Goal: Information Seeking & Learning: Compare options

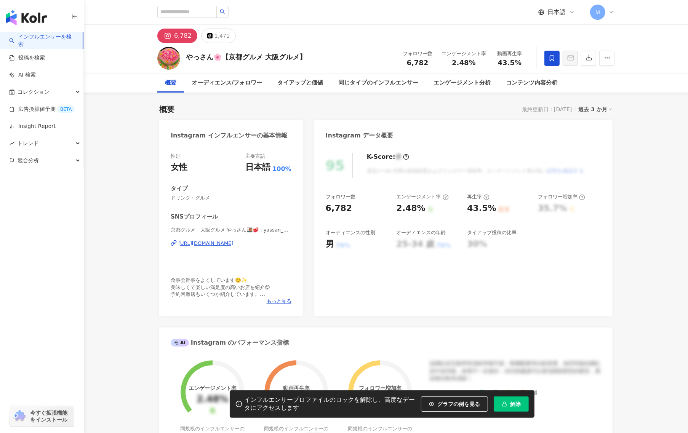
click at [233, 243] on div "https://www.instagram.com/yassan_gourmet.kansai/" at bounding box center [205, 243] width 55 height 7
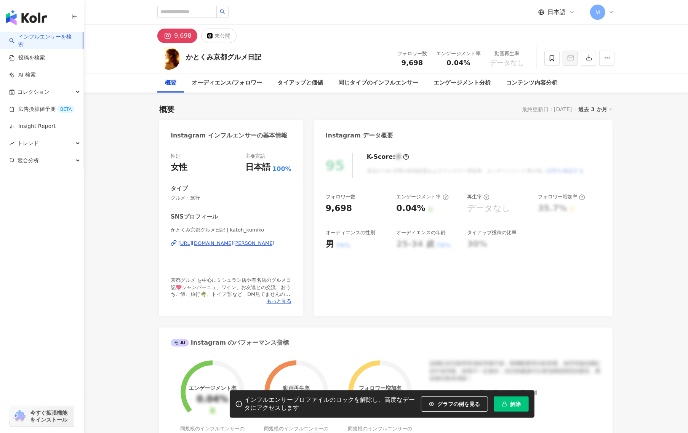
click at [216, 242] on div "[URL][DOMAIN_NAME][PERSON_NAME]" at bounding box center [226, 243] width 96 height 7
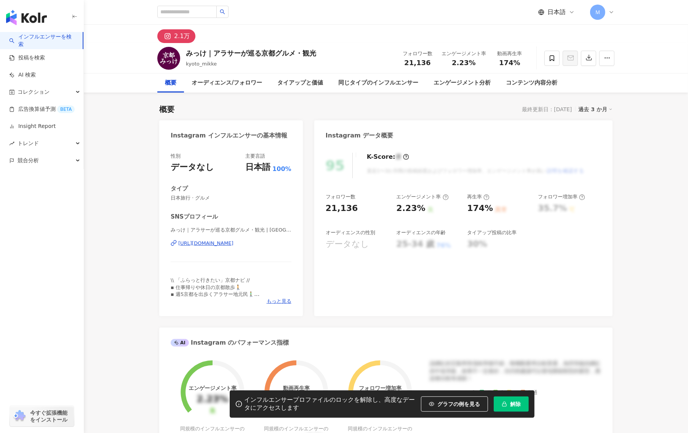
click at [233, 249] on div "みっけ｜アラサーが巡る京都グルメ・観光 | kyoto_mikke https://www.instagram.com/kyoto_mikke/" at bounding box center [231, 249] width 121 height 45
click at [233, 247] on div "みっけ｜アラサーが巡る京都グルメ・観光 | kyoto_mikke https://www.instagram.com/kyoto_mikke/" at bounding box center [231, 249] width 121 height 45
click at [233, 244] on div "https://www.instagram.com/kyoto_mikke/" at bounding box center [205, 243] width 55 height 7
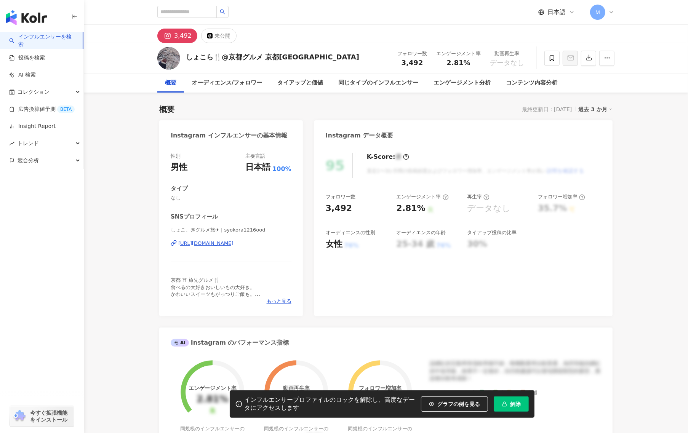
click at [233, 246] on div "https://www.instagram.com/syokora1216ood/" at bounding box center [205, 243] width 55 height 7
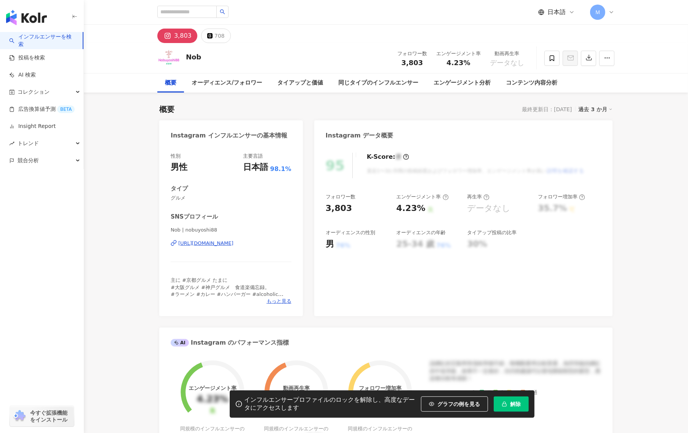
click at [233, 241] on div "https://www.instagram.com/nobuyoshi88/" at bounding box center [205, 243] width 55 height 7
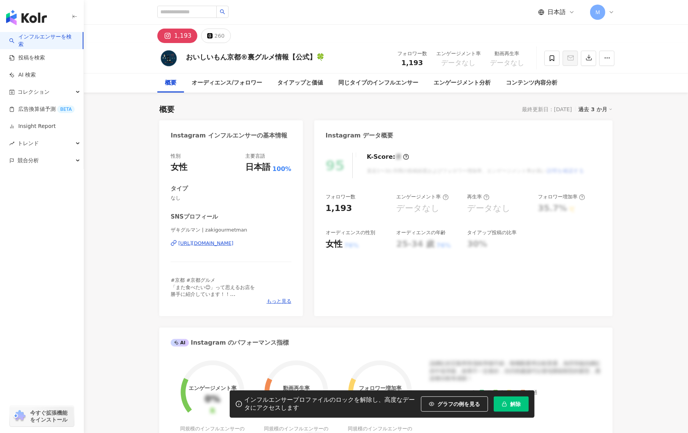
click at [223, 243] on div "https://www.instagram.com/zakigourmetman/" at bounding box center [205, 243] width 55 height 7
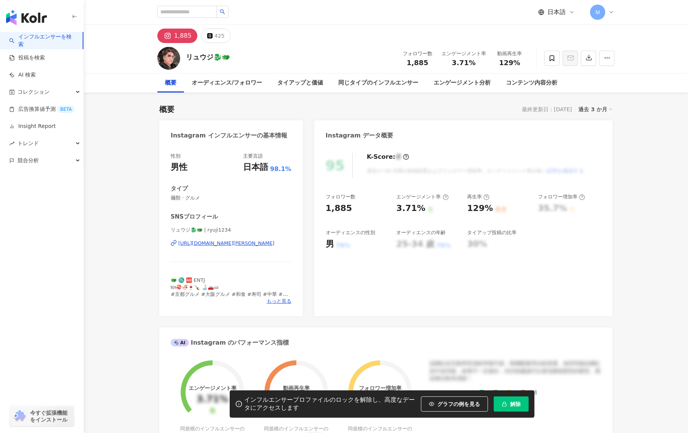
click at [208, 241] on div "https://www.instagram.com/ryuji1234/" at bounding box center [226, 243] width 96 height 7
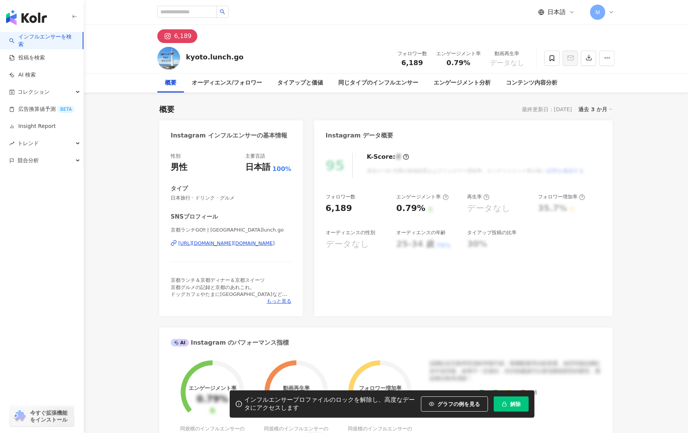
click at [248, 243] on div "https://www.instagram.com/kyoto.lunch.go/" at bounding box center [226, 243] width 96 height 7
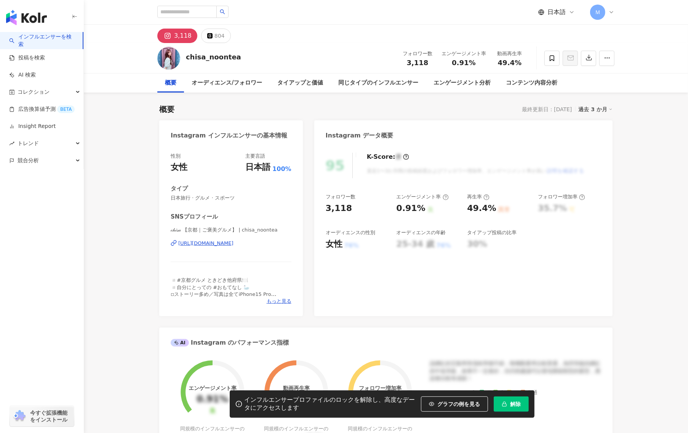
click at [231, 243] on div "https://www.instagram.com/chisa_noontea/" at bounding box center [205, 243] width 55 height 7
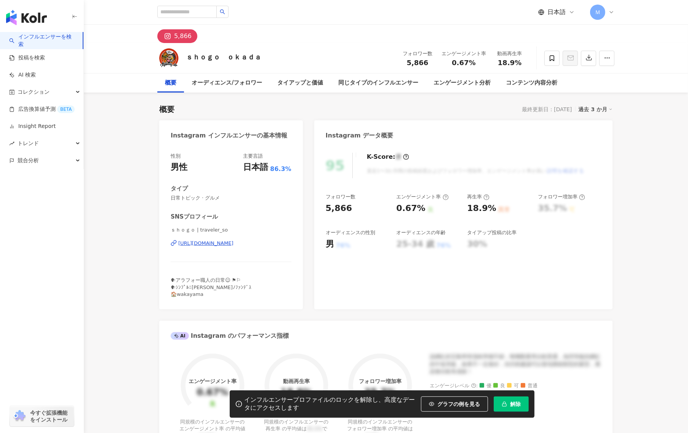
click at [217, 242] on div "https://www.instagram.com/traveler_so/" at bounding box center [205, 243] width 55 height 7
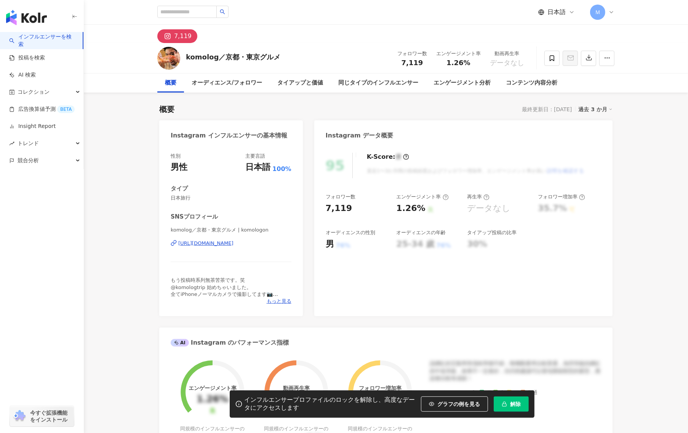
click at [228, 240] on div "komolog／京都・東京グルメ | komologon [URL][DOMAIN_NAME]" at bounding box center [231, 249] width 121 height 45
click at [230, 242] on div "https://www.instagram.com/komologon/" at bounding box center [205, 243] width 55 height 7
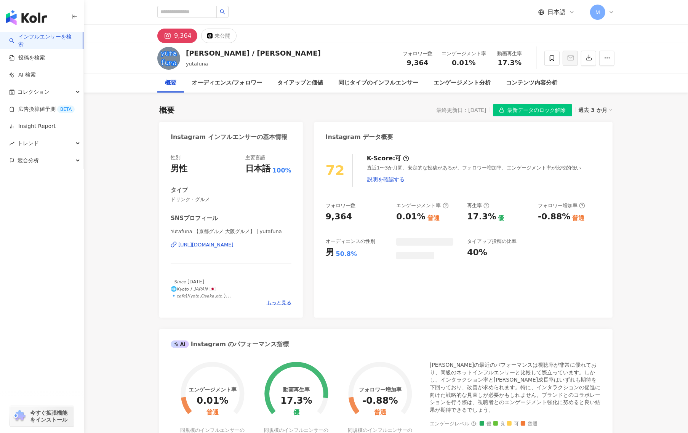
click at [208, 250] on div "Yutafuna 【京都グルメ 大阪グルメ】 | yutafuna https://www.instagram.com/yutafuna/" at bounding box center [231, 250] width 121 height 45
click at [208, 244] on div "https://www.instagram.com/yutafuna/" at bounding box center [205, 244] width 55 height 7
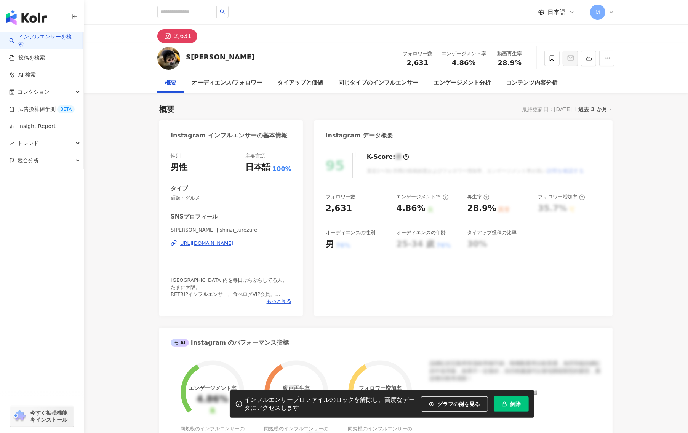
click at [222, 239] on div "S次郎 | shinzi_turezure https://www.instagram.com/shinzi_turezure/" at bounding box center [231, 249] width 121 height 45
click at [222, 240] on div "https://www.instagram.com/shinzi_turezure/" at bounding box center [205, 243] width 55 height 7
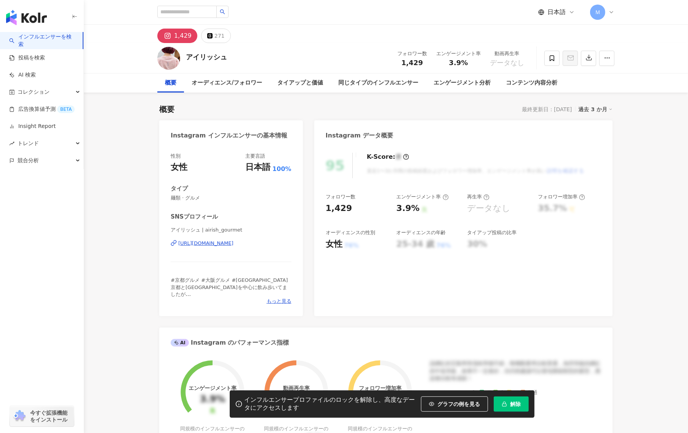
click at [233, 247] on div "https://www.instagram.com/airish_gourmet/" at bounding box center [205, 243] width 55 height 7
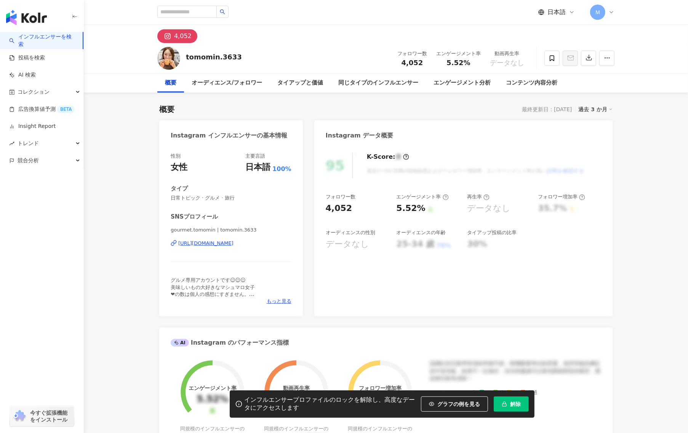
click at [240, 252] on div "gourmet.tomomin | tomomin.3633 [URL][DOMAIN_NAME]" at bounding box center [231, 249] width 121 height 45
click at [233, 241] on div "https://www.instagram.com/tomomin.3633/" at bounding box center [205, 243] width 55 height 7
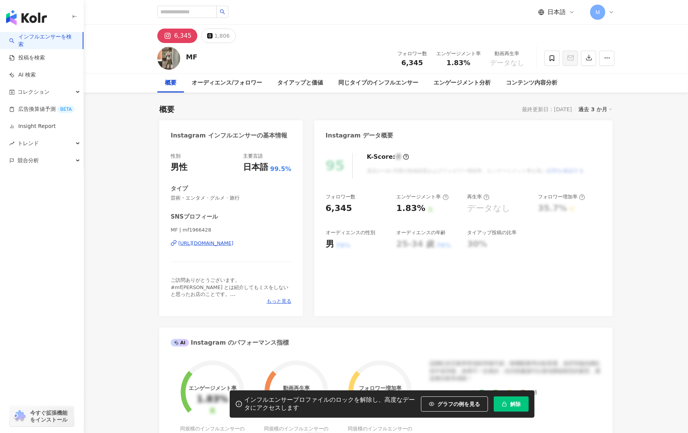
click at [226, 244] on div "[URL][DOMAIN_NAME]" at bounding box center [205, 243] width 55 height 7
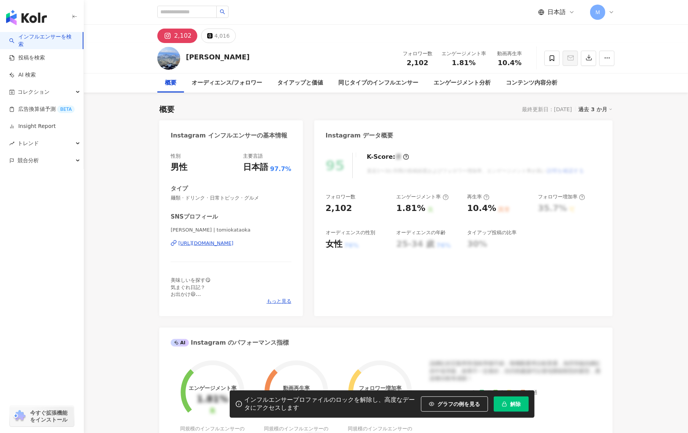
click at [223, 243] on div "https://www.instagram.com/tomiokataoka/" at bounding box center [205, 243] width 55 height 7
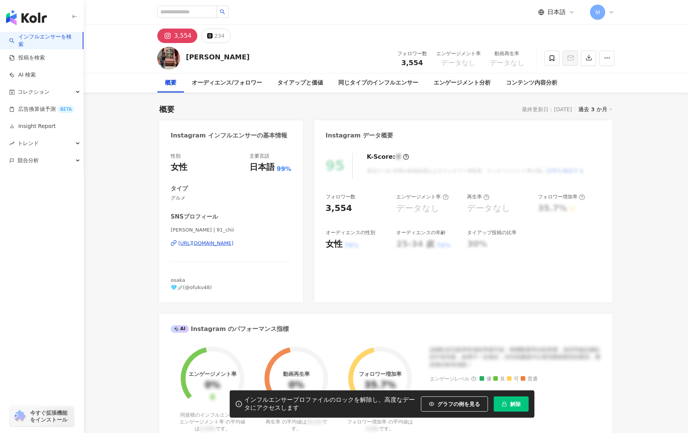
click at [222, 246] on div "https://www.instagram.com/91_chii/" at bounding box center [205, 243] width 55 height 7
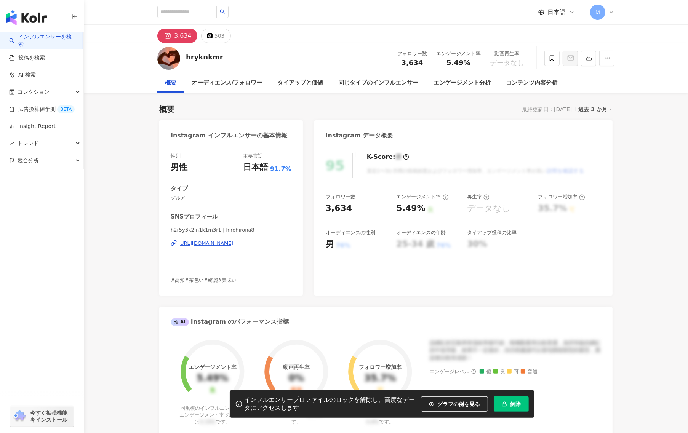
click at [218, 240] on div "https://www.instagram.com/hirohirona8/" at bounding box center [205, 243] width 55 height 7
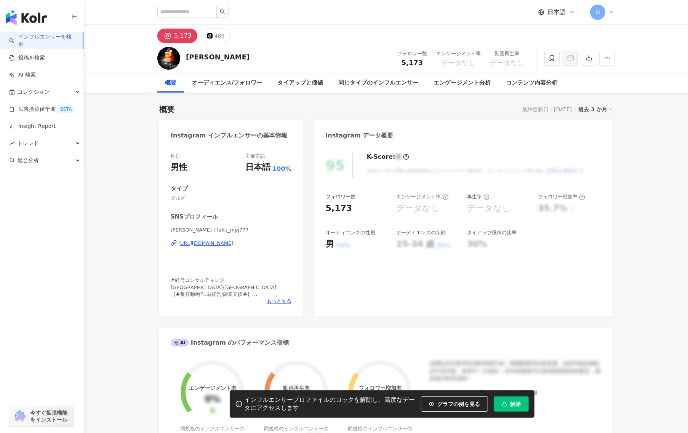
click at [203, 243] on div "[URL][DOMAIN_NAME]" at bounding box center [205, 243] width 55 height 7
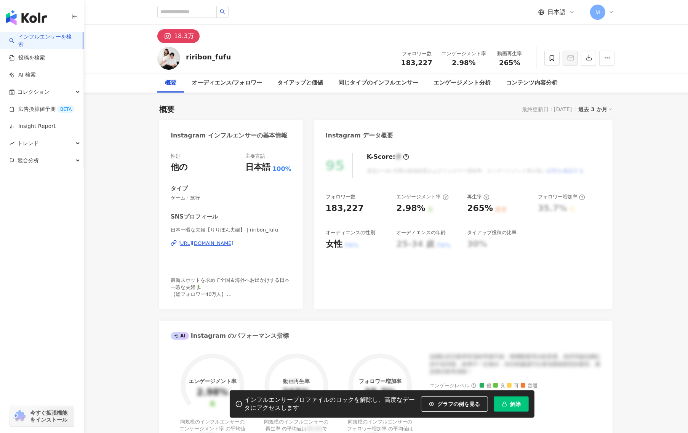
click at [201, 245] on div "[URL][DOMAIN_NAME]" at bounding box center [205, 243] width 55 height 7
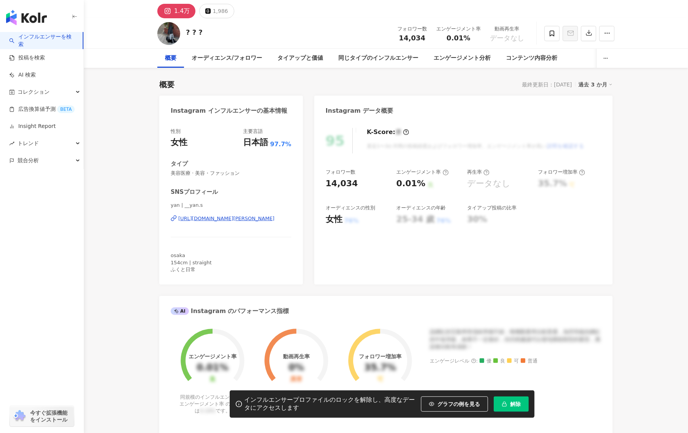
scroll to position [24, 0]
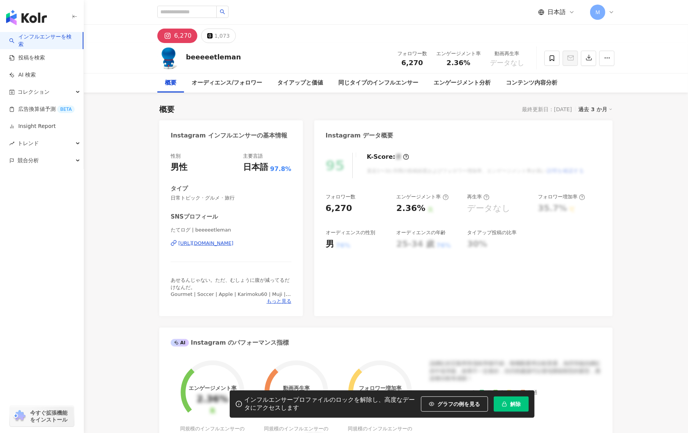
click at [228, 246] on div "https://www.instagram.com/beeeeetleman/" at bounding box center [205, 243] width 55 height 7
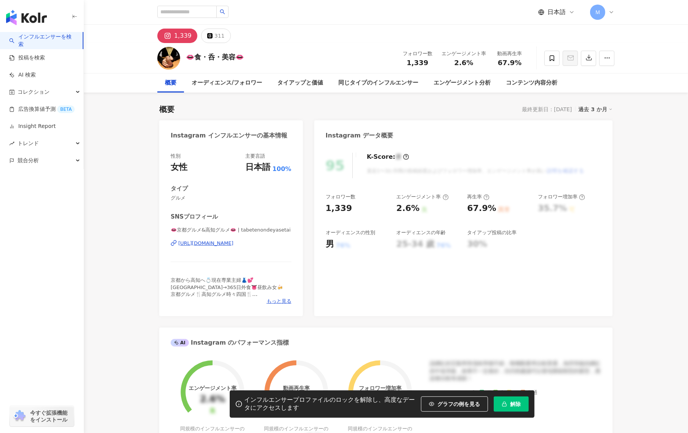
click at [233, 246] on div "[URL][DOMAIN_NAME]" at bounding box center [205, 243] width 55 height 7
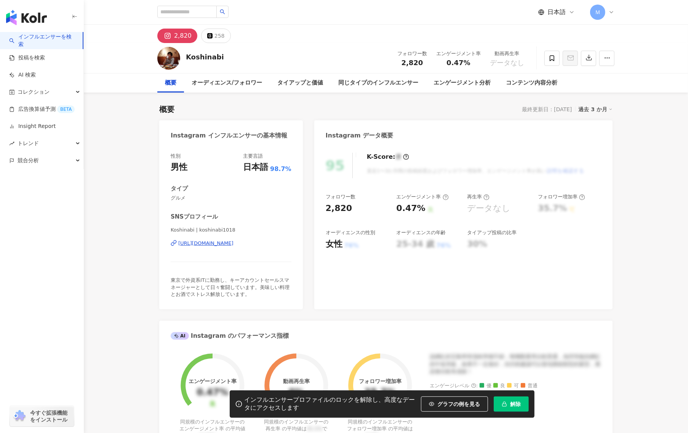
click at [233, 243] on div "https://www.instagram.com/koshinabi1018/" at bounding box center [205, 243] width 55 height 7
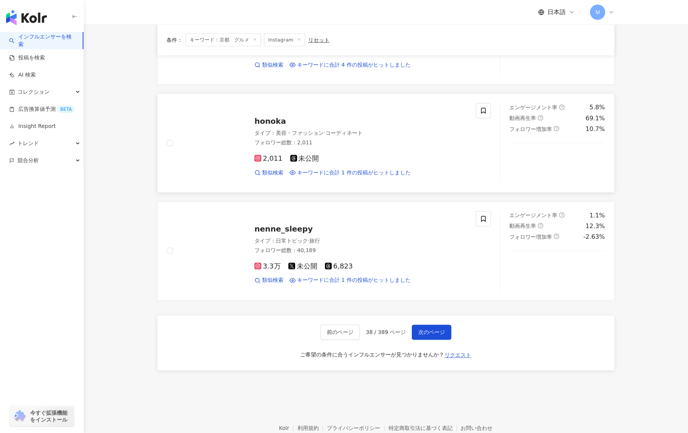
scroll to position [1143, 0]
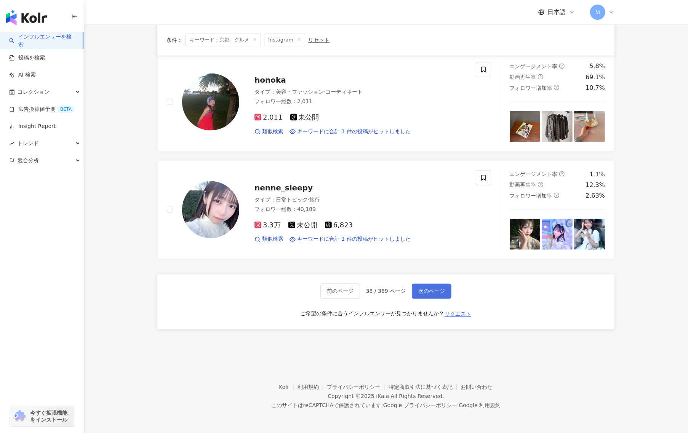
click at [429, 285] on button "次のページ" at bounding box center [432, 291] width 40 height 15
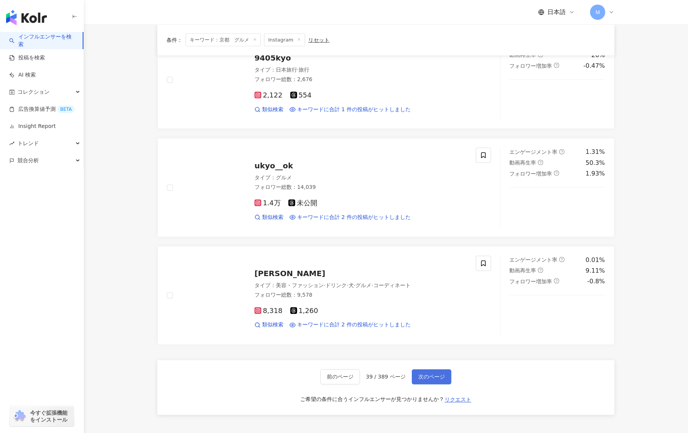
scroll to position [1070, 0]
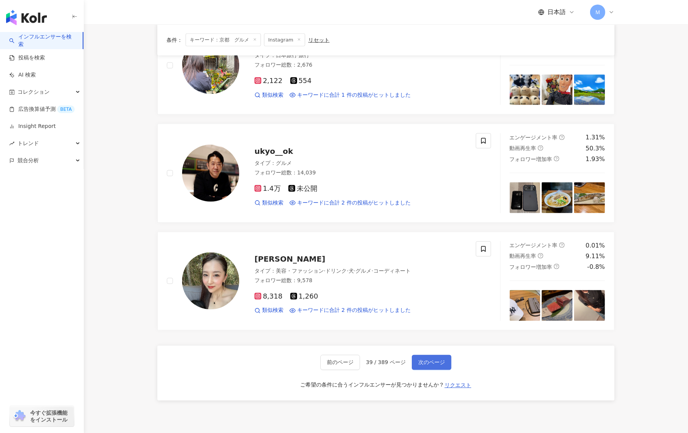
click at [446, 361] on button "次のページ" at bounding box center [432, 362] width 40 height 15
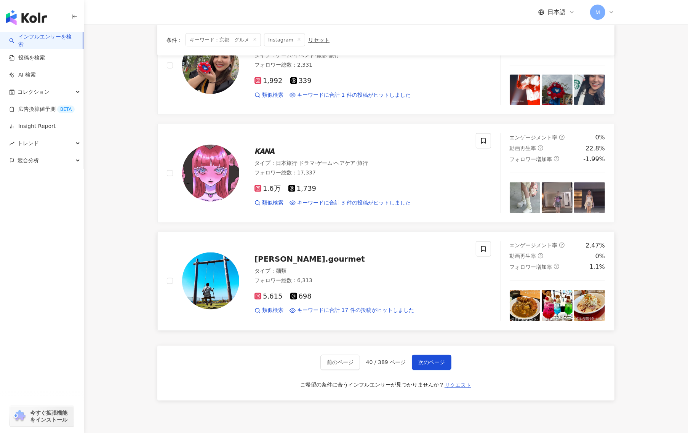
click at [233, 307] on div at bounding box center [210, 280] width 57 height 57
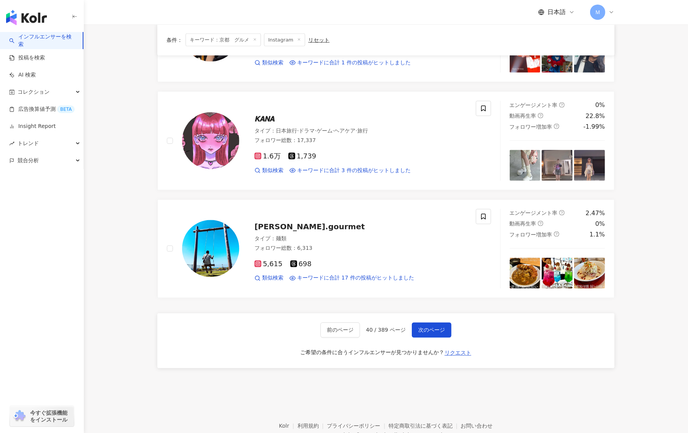
scroll to position [1143, 0]
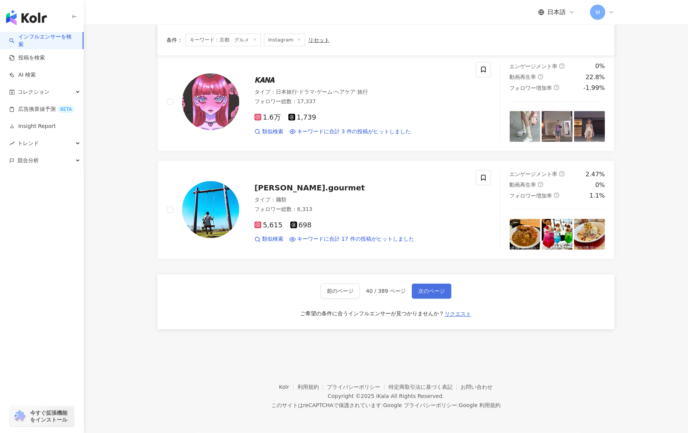
click at [430, 292] on span "次のページ" at bounding box center [431, 291] width 27 height 6
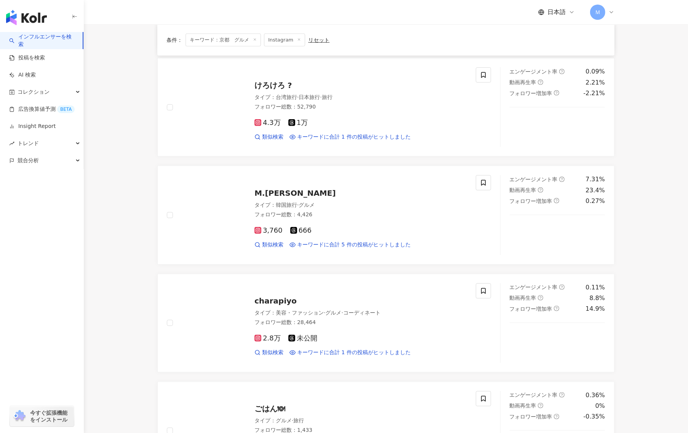
scroll to position [1208, 0]
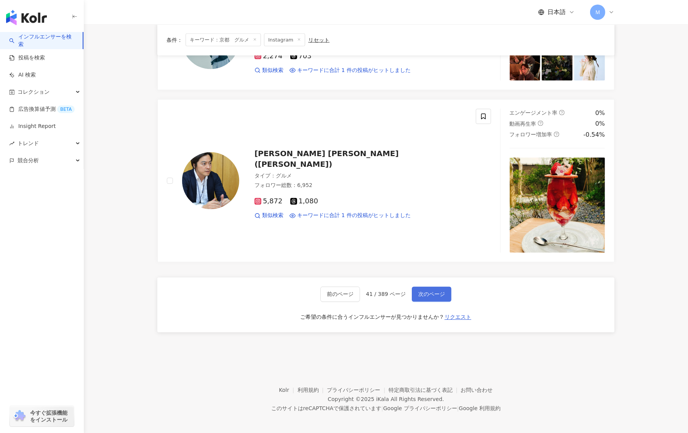
click at [431, 291] on span "次のページ" at bounding box center [431, 294] width 27 height 6
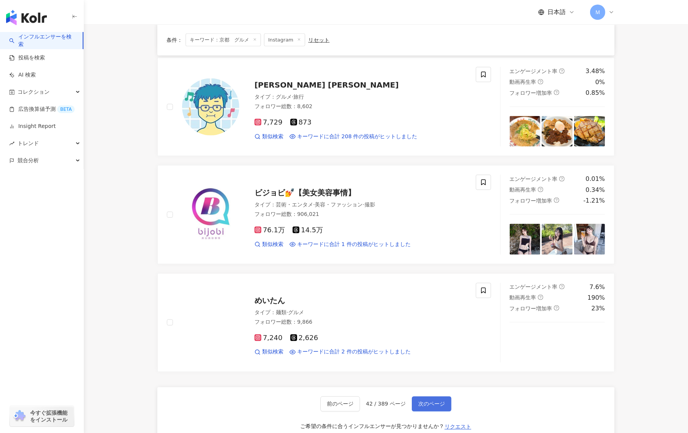
scroll to position [1092, 0]
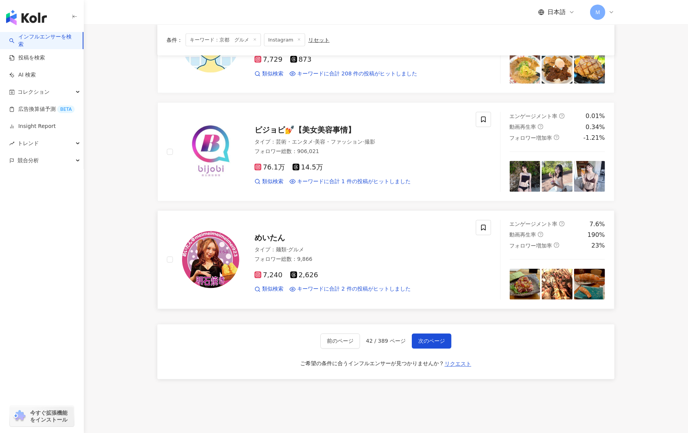
click at [206, 265] on img at bounding box center [210, 259] width 57 height 57
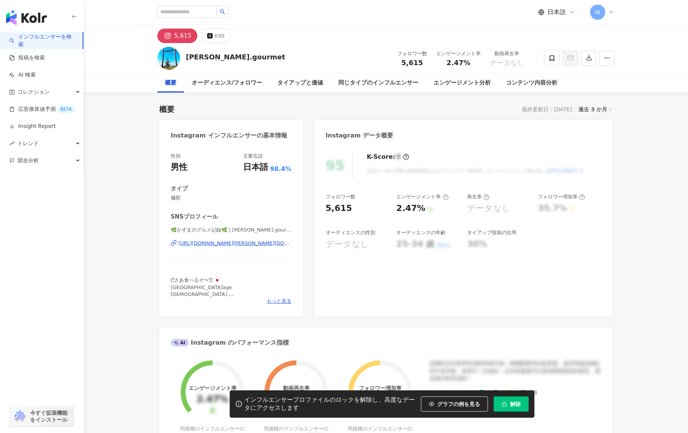
click at [227, 246] on div "[URL][DOMAIN_NAME][PERSON_NAME][DOMAIN_NAME]" at bounding box center [234, 243] width 113 height 7
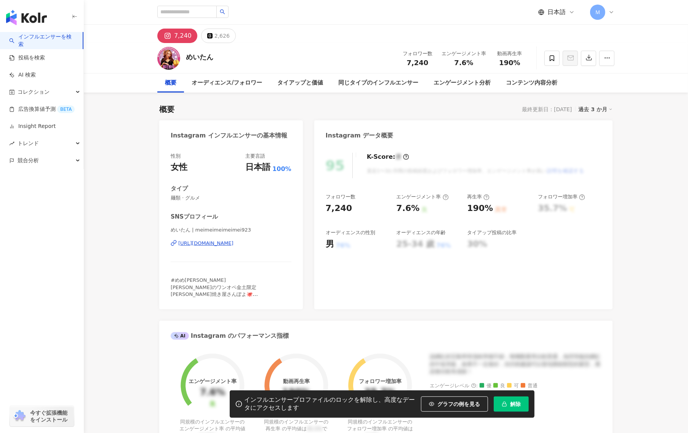
click at [220, 238] on div "めいたん | meimeimeimeimei923 [URL][DOMAIN_NAME]" at bounding box center [231, 249] width 121 height 45
click at [220, 240] on div "[URL][DOMAIN_NAME]" at bounding box center [205, 243] width 55 height 7
